Goal: Task Accomplishment & Management: Use online tool/utility

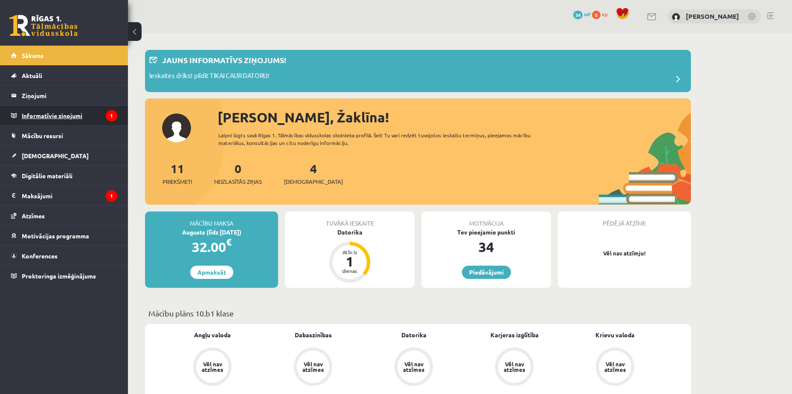
click at [95, 118] on legend "Informatīvie ziņojumi 1" at bounding box center [70, 116] width 96 height 20
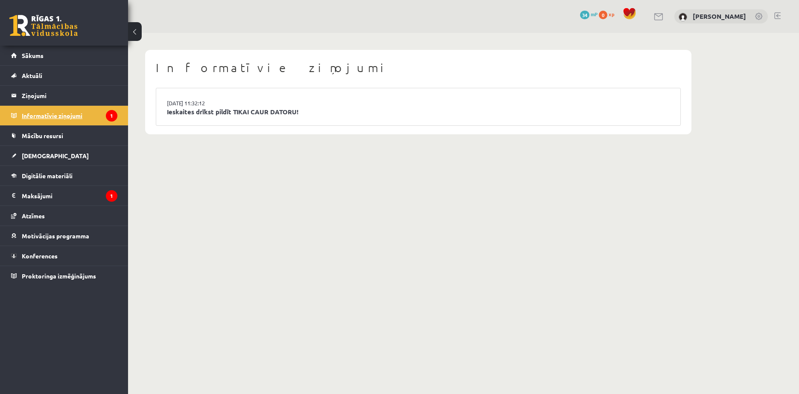
click at [109, 113] on icon "1" at bounding box center [112, 116] width 12 height 12
click at [87, 198] on legend "Maksājumi 1" at bounding box center [70, 196] width 96 height 20
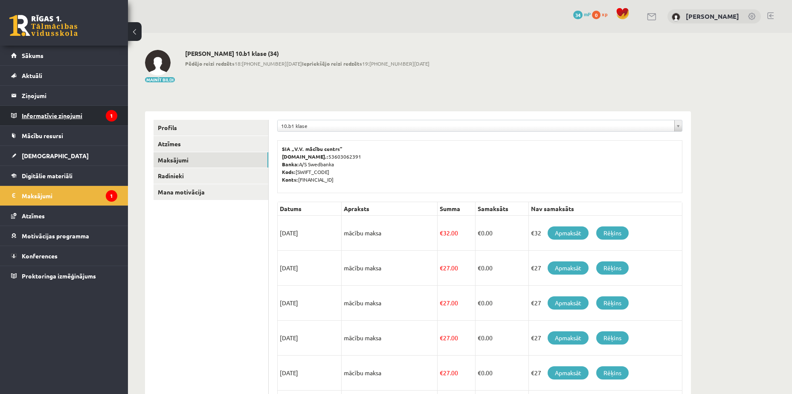
click at [70, 117] on legend "Informatīvie ziņojumi 1" at bounding box center [70, 116] width 96 height 20
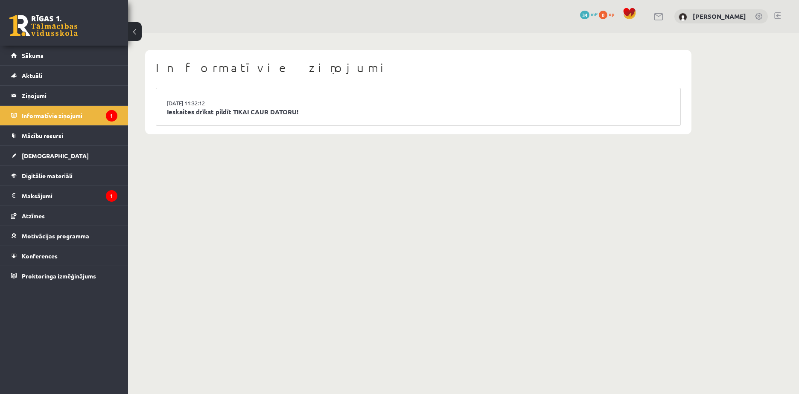
click at [178, 110] on link "Ieskaites drīkst pildīt TIKAI CAUR DATORU!" at bounding box center [418, 112] width 503 height 10
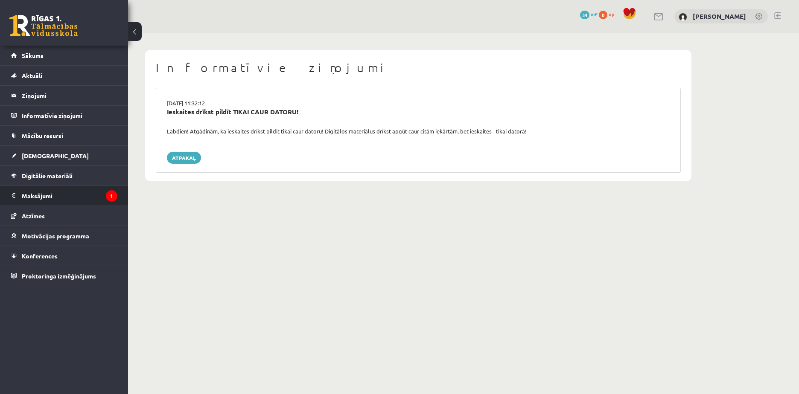
click at [97, 201] on legend "Maksājumi 1" at bounding box center [70, 196] width 96 height 20
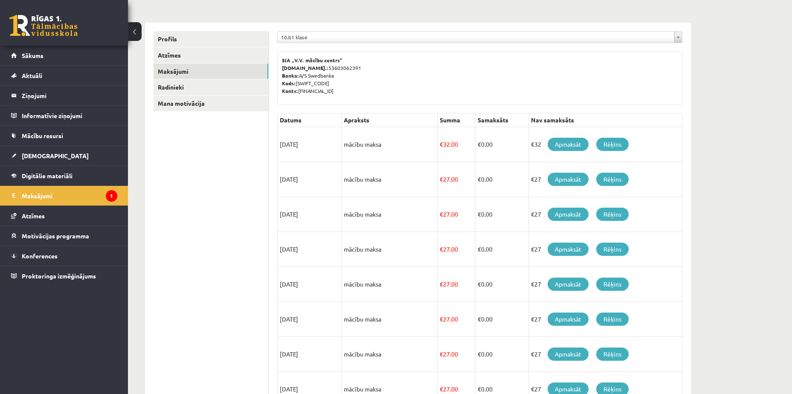
scroll to position [232, 0]
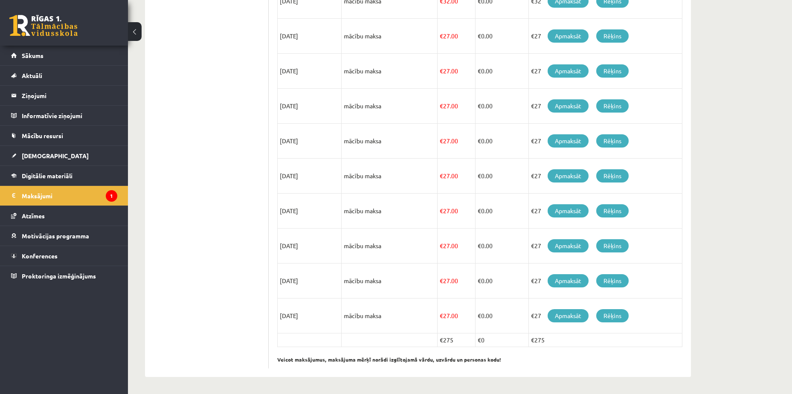
drag, startPoint x: 439, startPoint y: 284, endPoint x: 444, endPoint y: 281, distance: 5.9
click at [439, 284] on td "€ 27.00" at bounding box center [457, 281] width 38 height 35
click at [445, 280] on td "€ 27.00" at bounding box center [457, 281] width 38 height 35
click at [65, 155] on link "[DEMOGRAPHIC_DATA]" at bounding box center [64, 156] width 106 height 20
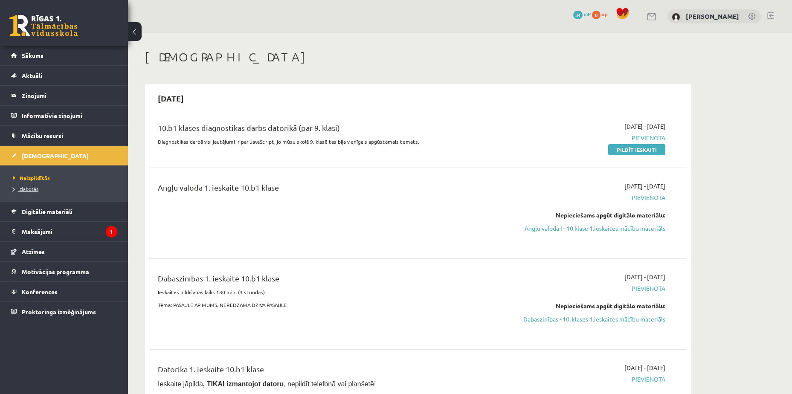
click at [30, 190] on span "Izlabotās" at bounding box center [26, 189] width 26 height 7
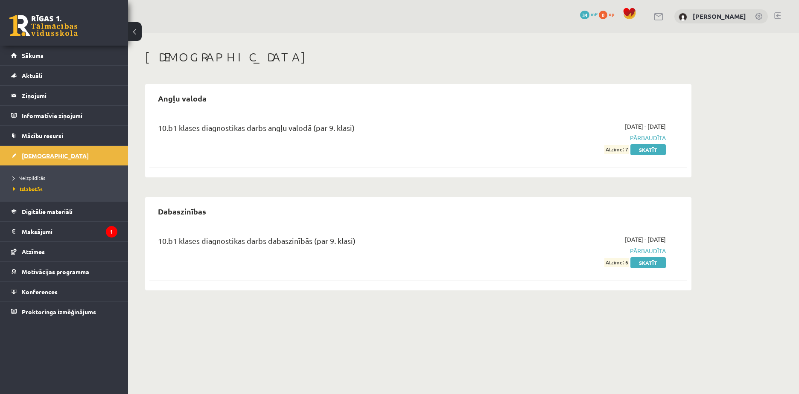
click at [87, 159] on link "[DEMOGRAPHIC_DATA]" at bounding box center [64, 156] width 106 height 20
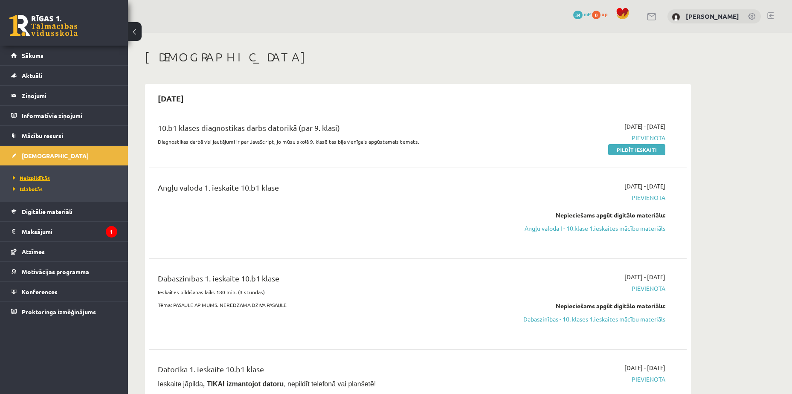
click at [32, 179] on span "Neizpildītās" at bounding box center [31, 178] width 37 height 7
